Goal: Find specific page/section

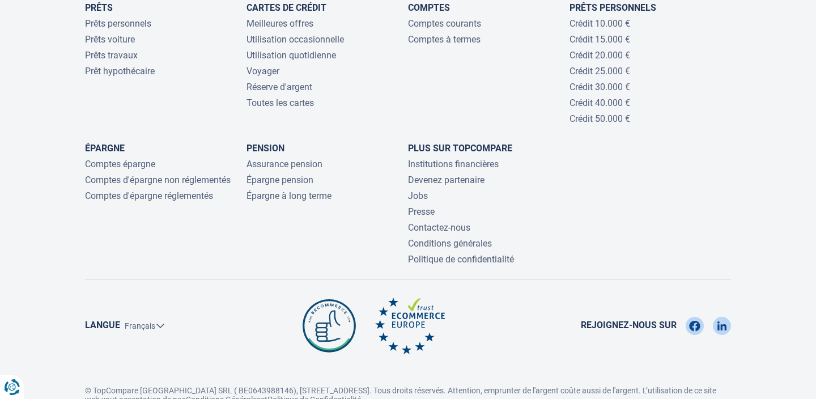
scroll to position [2559, 0]
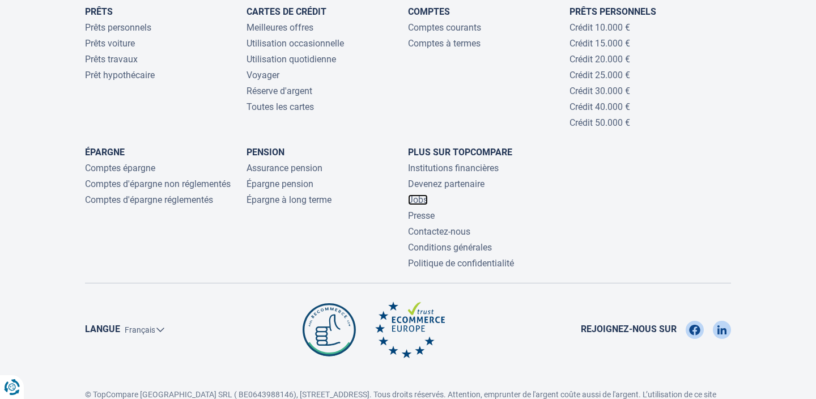
click at [412, 194] on link "Jobs" at bounding box center [418, 199] width 20 height 11
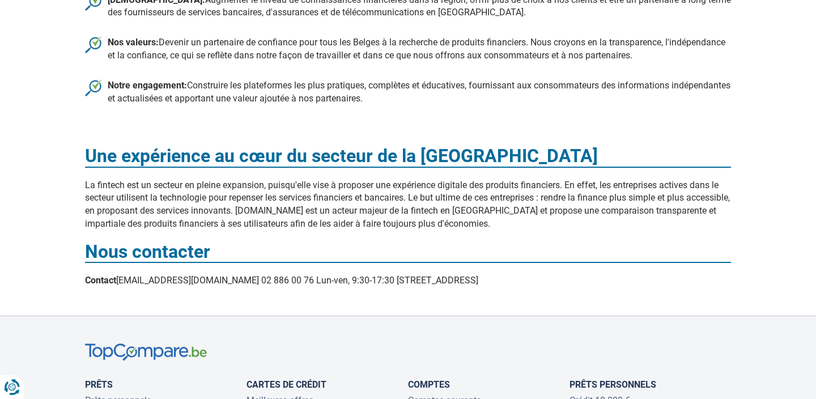
scroll to position [843, 0]
